Goal: Information Seeking & Learning: Learn about a topic

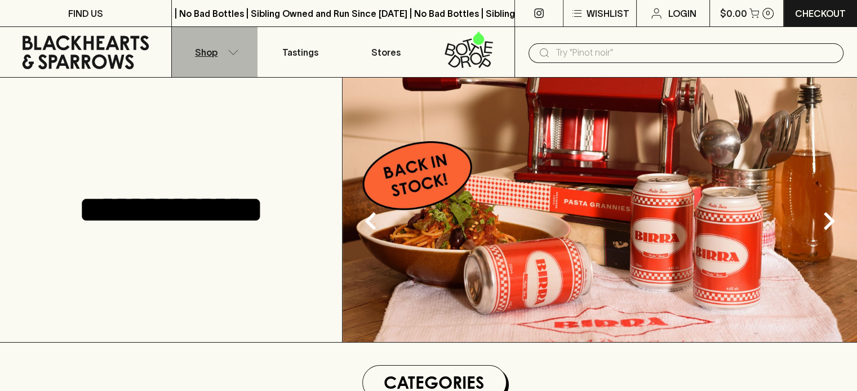
click at [232, 51] on icon "button" at bounding box center [233, 53] width 11 height 6
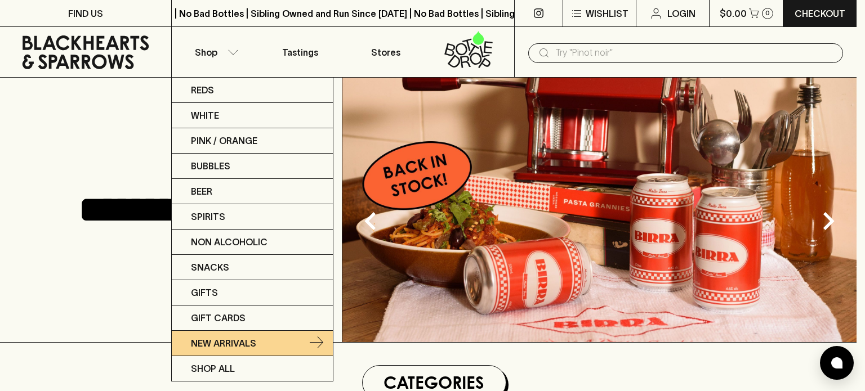
click at [237, 343] on p "New Arrivals" at bounding box center [223, 344] width 65 height 14
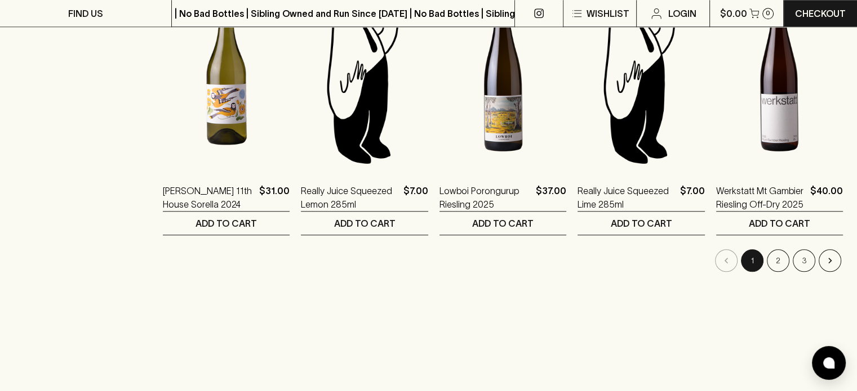
scroll to position [1014, 0]
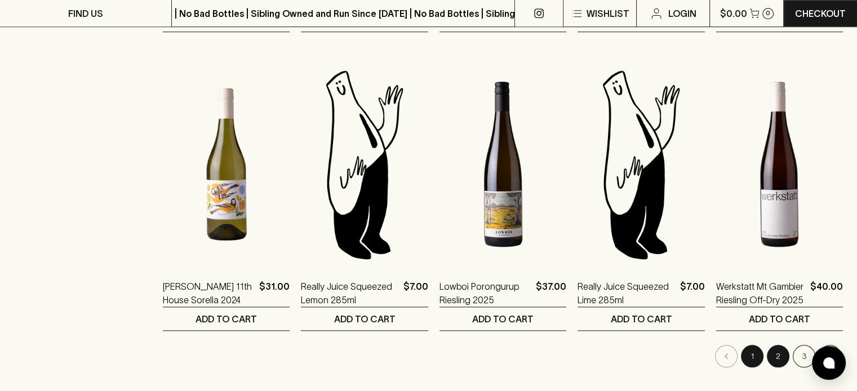
click at [769, 358] on button "2" at bounding box center [778, 356] width 23 height 23
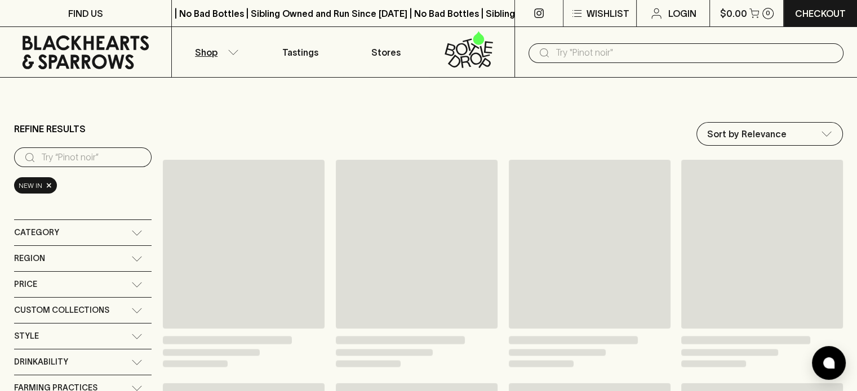
type input "212.5"
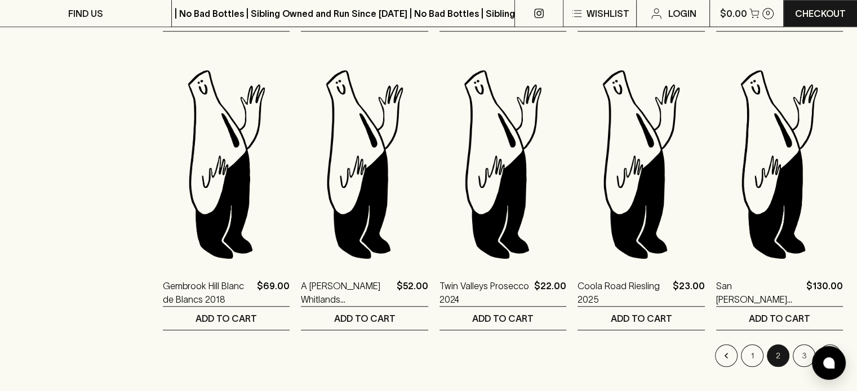
scroll to position [1014, 0]
click at [804, 348] on button "3" at bounding box center [803, 356] width 23 height 23
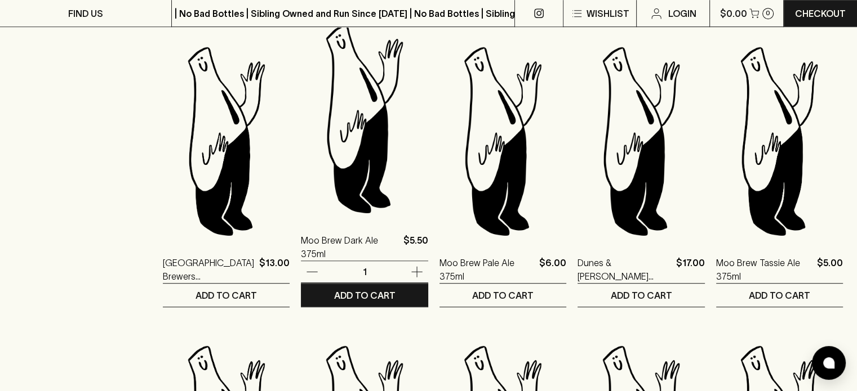
scroll to position [451, 0]
